Goal: Task Accomplishment & Management: Use online tool/utility

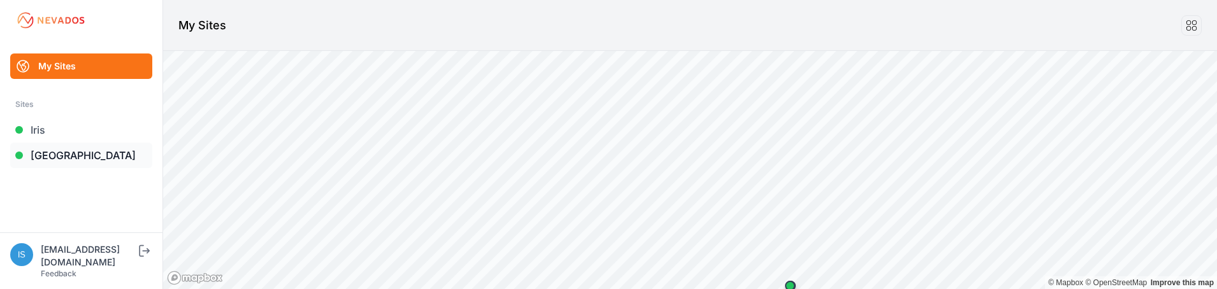
click at [90, 161] on link "[GEOGRAPHIC_DATA]" at bounding box center [81, 155] width 142 height 25
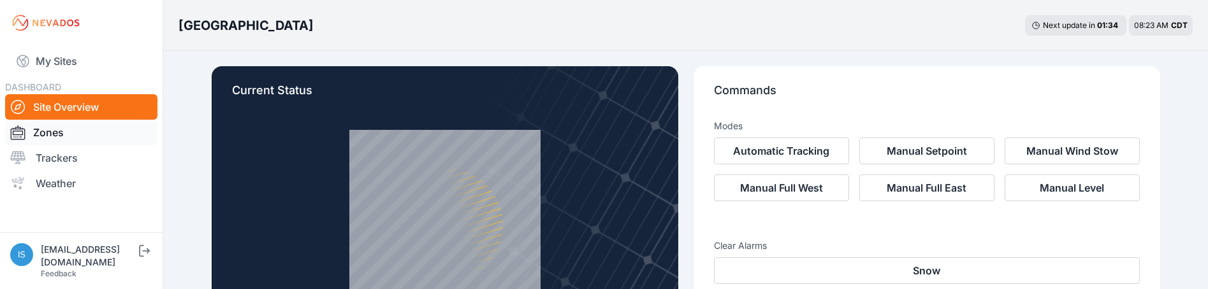
click at [82, 130] on link "Zones" at bounding box center [81, 132] width 152 height 25
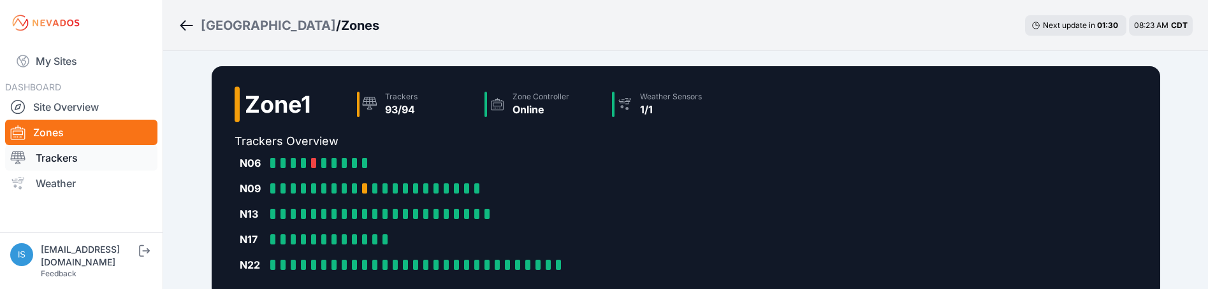
click at [71, 157] on link "Trackers" at bounding box center [81, 157] width 152 height 25
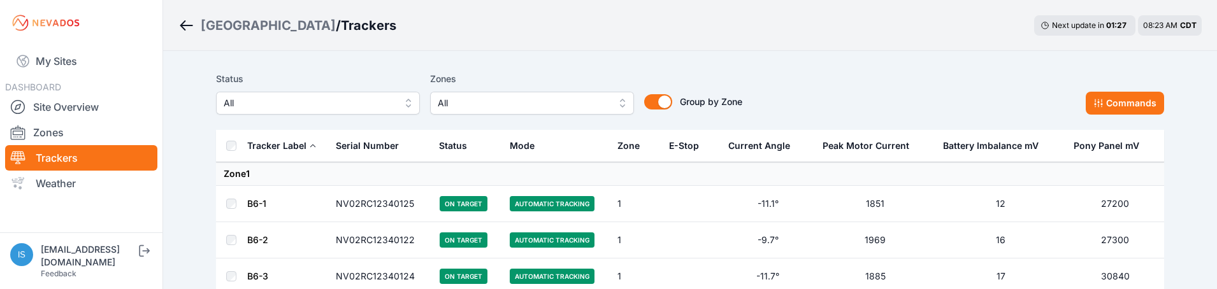
click at [617, 102] on button "All" at bounding box center [532, 103] width 204 height 23
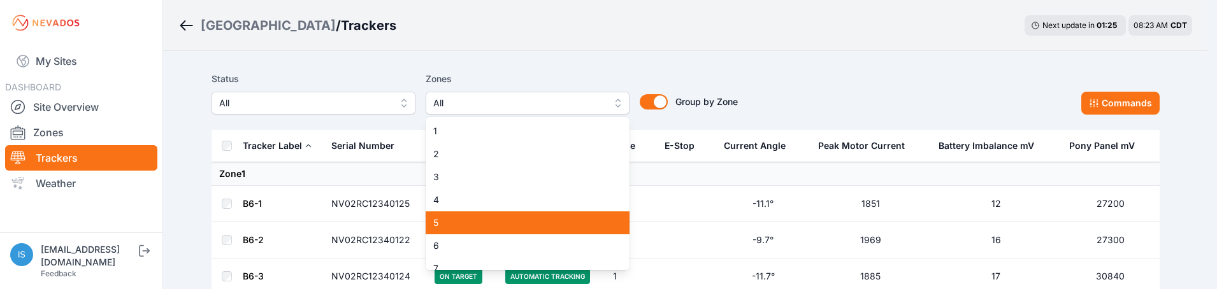
click at [579, 214] on div "5" at bounding box center [528, 223] width 204 height 23
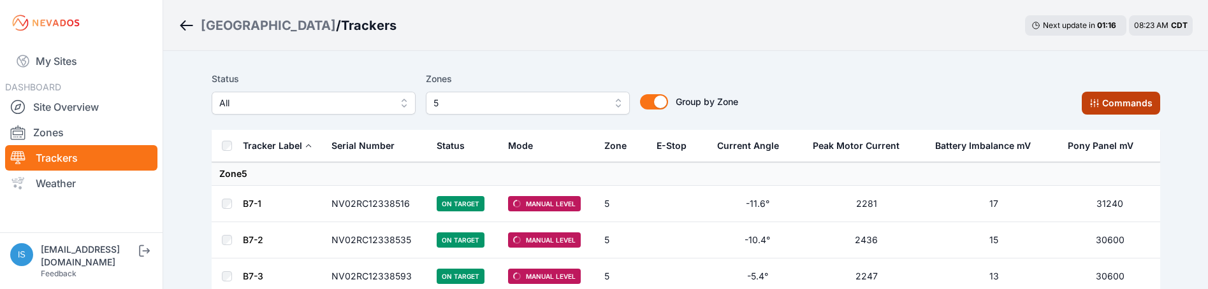
click at [1100, 101] on icon at bounding box center [1094, 103] width 10 height 10
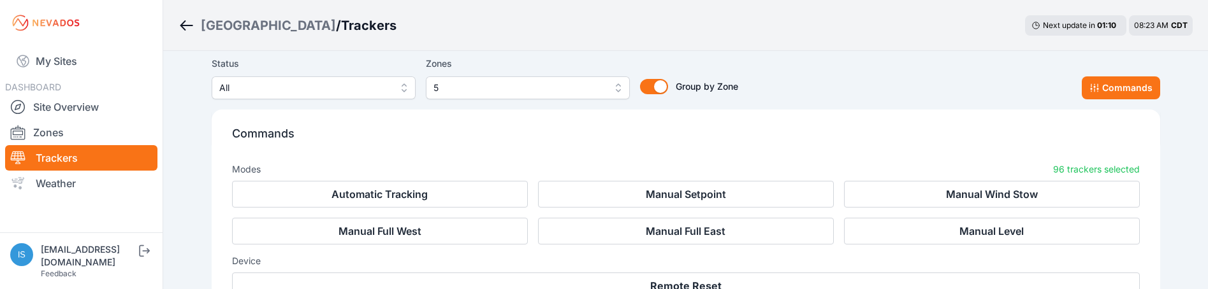
scroll to position [255, 0]
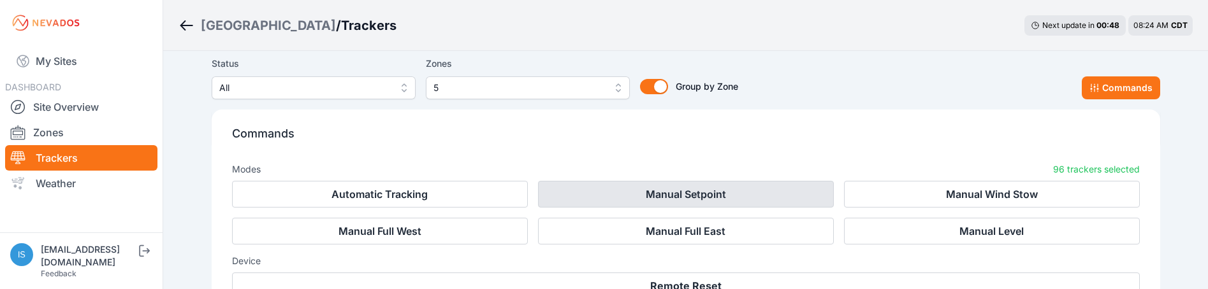
click at [741, 198] on button "Manual Setpoint" at bounding box center [686, 194] width 296 height 27
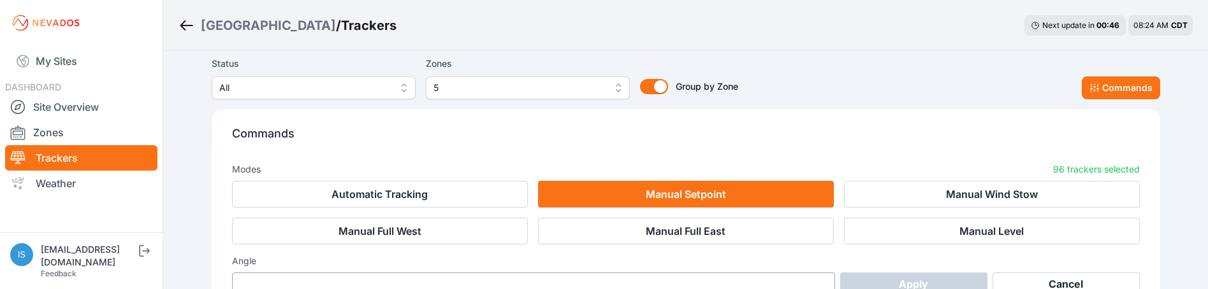
scroll to position [433, 0]
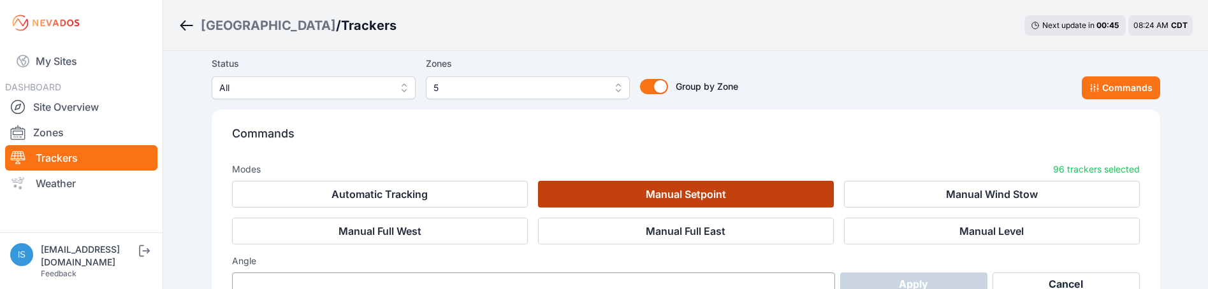
click at [793, 193] on button "Manual Setpoint" at bounding box center [686, 194] width 296 height 27
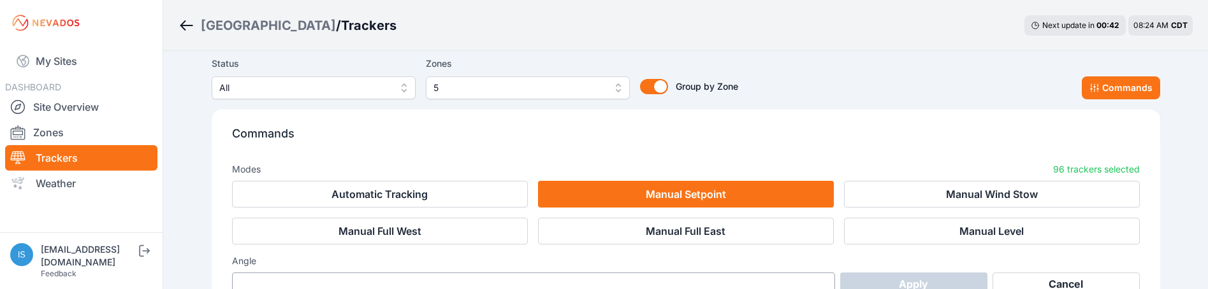
scroll to position [752, 0]
click at [224, 247] on div "Commands Modes 96 trackers selected Automatic Tracking Manual Setpoint Manual W…" at bounding box center [686, 238] width 948 height 256
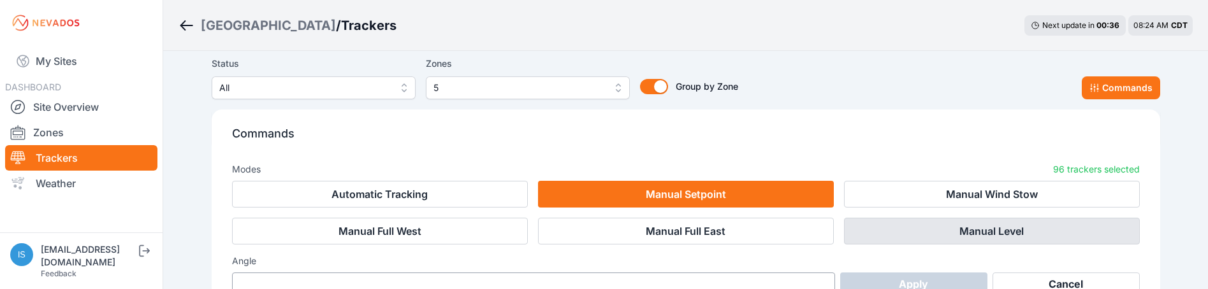
click at [952, 231] on button "Manual Level" at bounding box center [992, 231] width 296 height 27
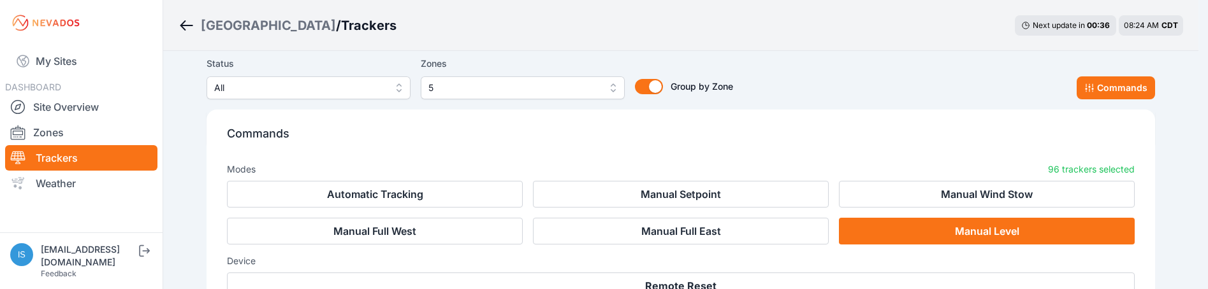
scroll to position [829, 0]
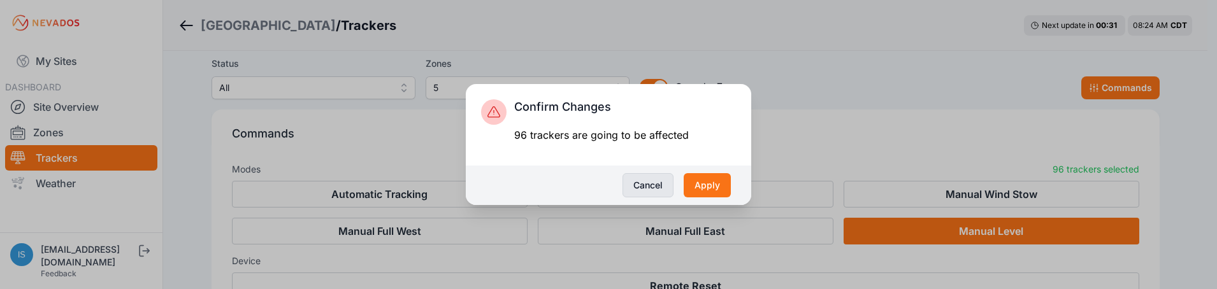
click at [661, 182] on button "Cancel" at bounding box center [648, 185] width 51 height 24
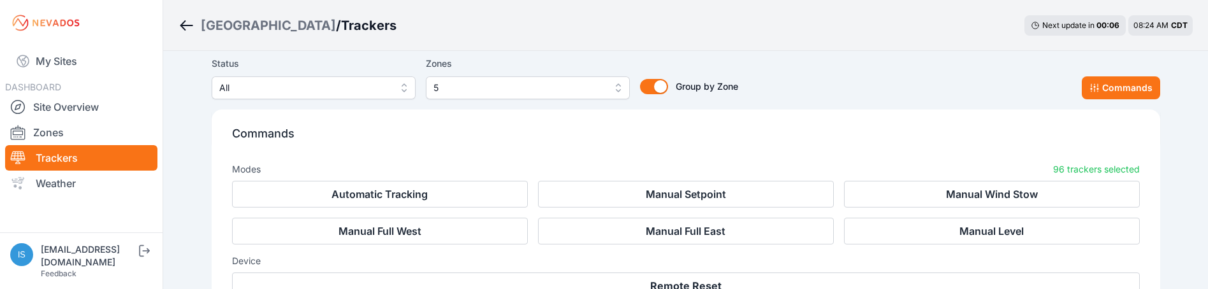
scroll to position [956, 0]
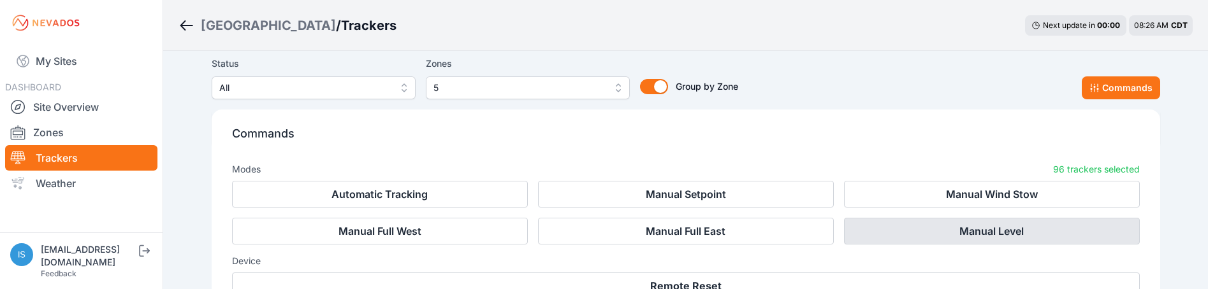
click at [900, 234] on button "Manual Level" at bounding box center [992, 231] width 296 height 27
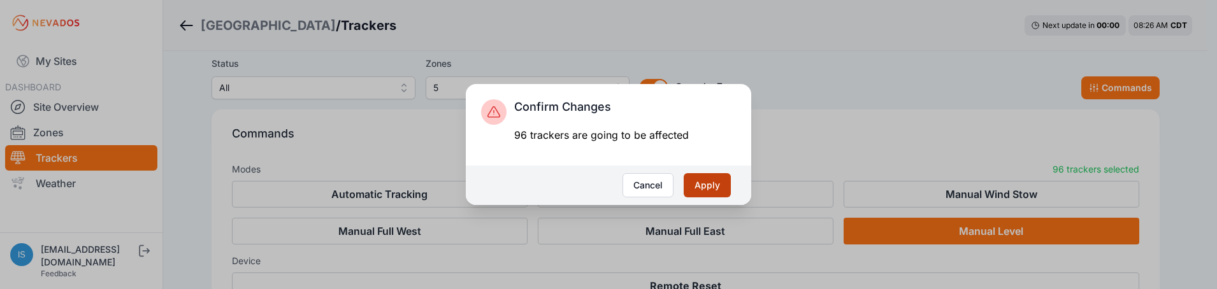
click at [724, 188] on button "Apply" at bounding box center [707, 185] width 47 height 24
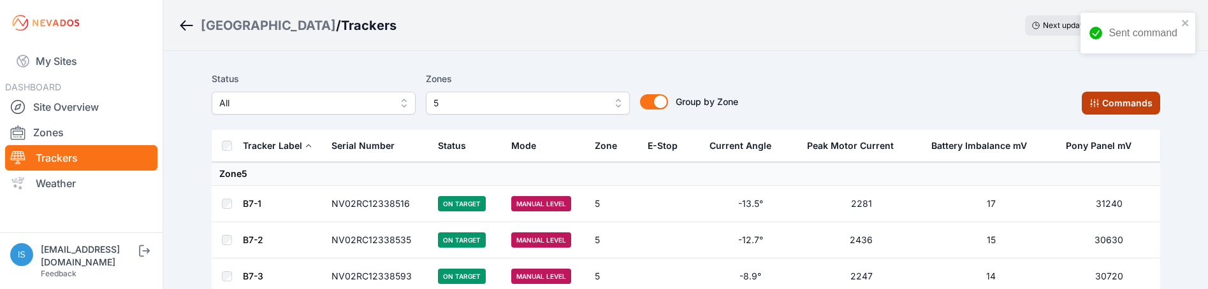
click at [1146, 105] on button "Commands" at bounding box center [1121, 103] width 78 height 23
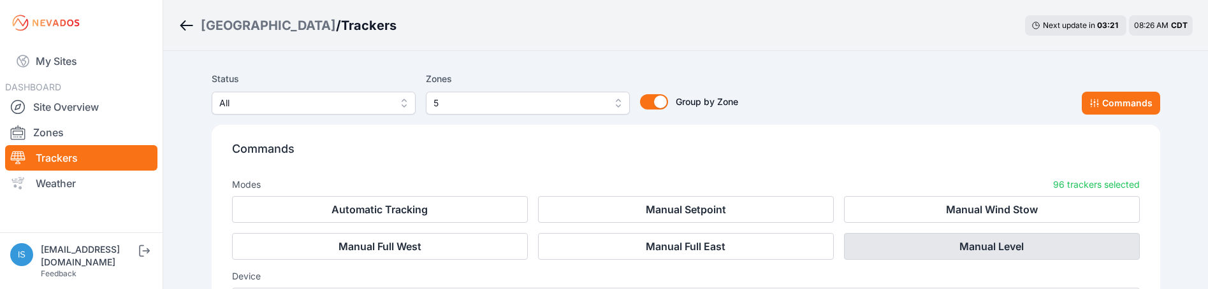
click at [957, 244] on button "Manual Level" at bounding box center [992, 246] width 296 height 27
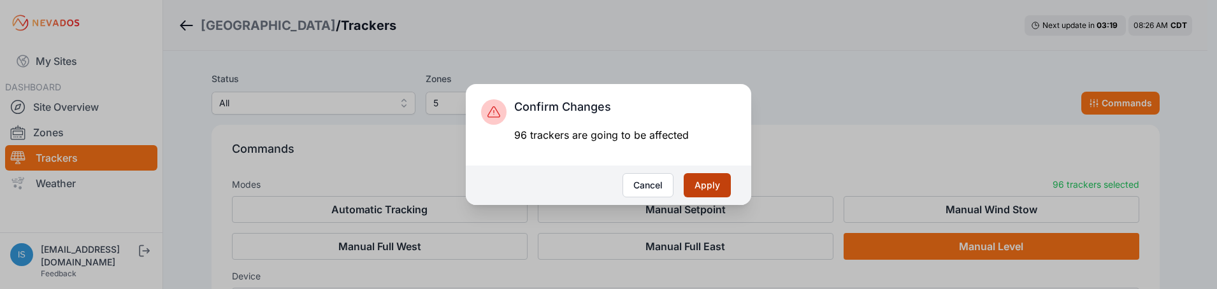
click at [704, 189] on button "Apply" at bounding box center [707, 185] width 47 height 24
